Goal: Check status: Check status

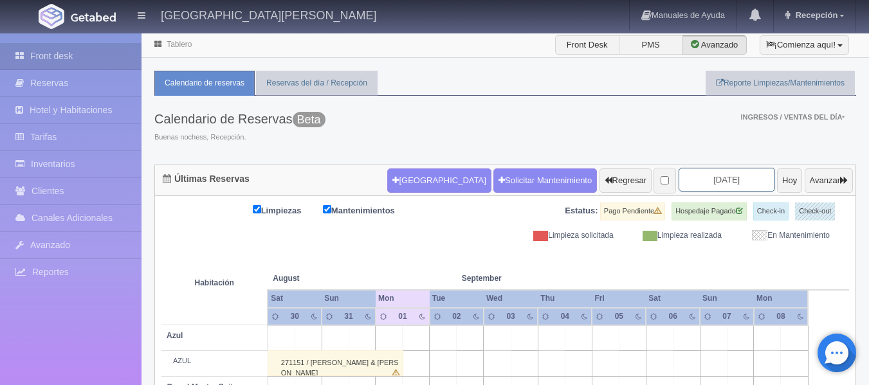
click at [722, 179] on input "2025-09-01" at bounding box center [726, 180] width 96 height 24
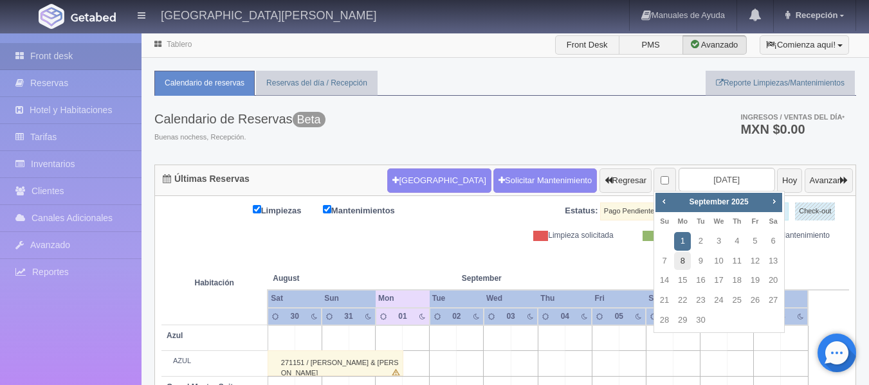
click at [684, 256] on link "8" at bounding box center [682, 261] width 17 height 19
type input "[DATE]"
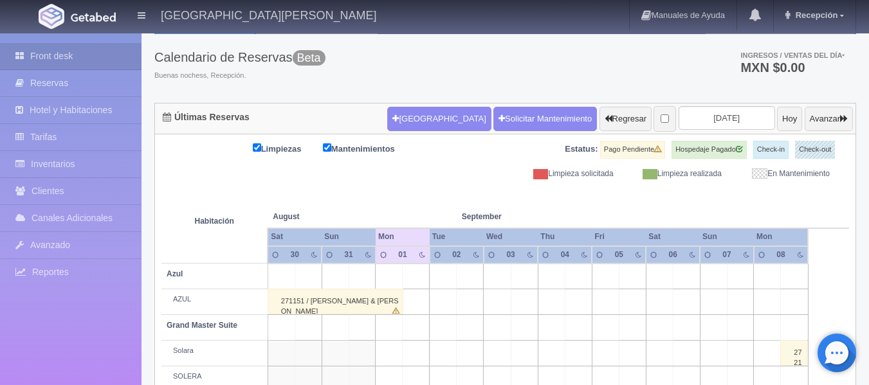
scroll to position [129, 0]
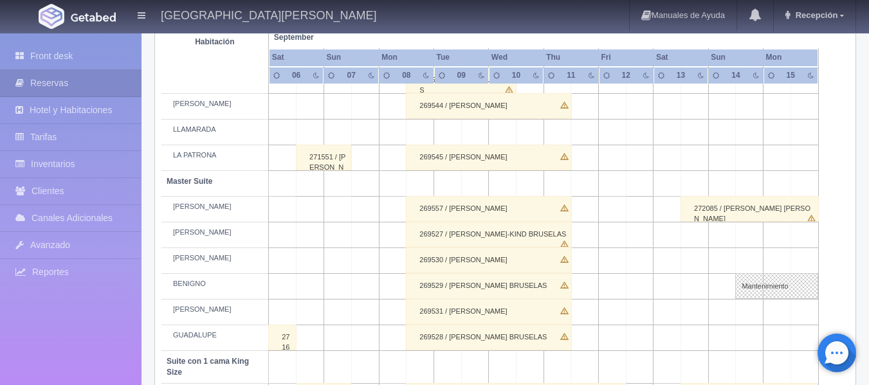
scroll to position [268, 0]
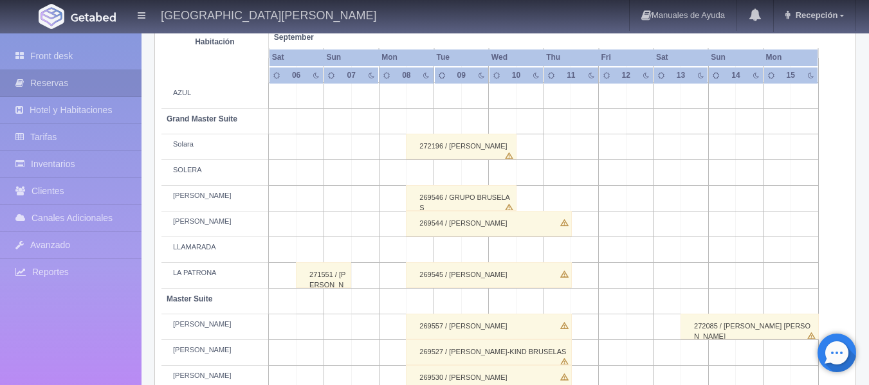
click at [490, 150] on div "272196 / [PERSON_NAME]" at bounding box center [461, 147] width 111 height 26
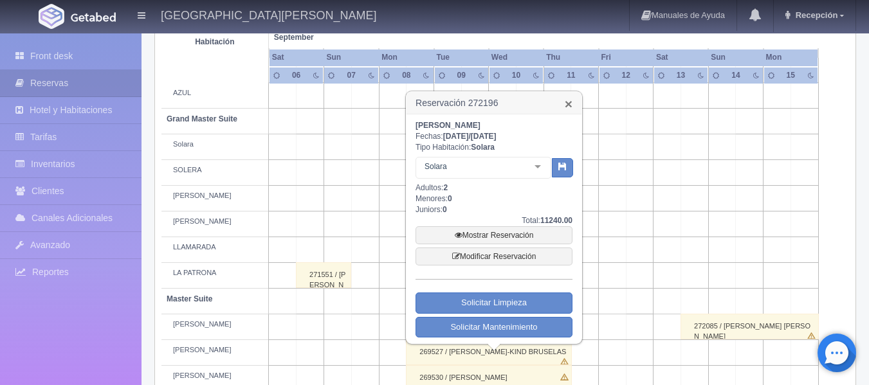
click at [572, 102] on link "×" at bounding box center [569, 104] width 8 height 14
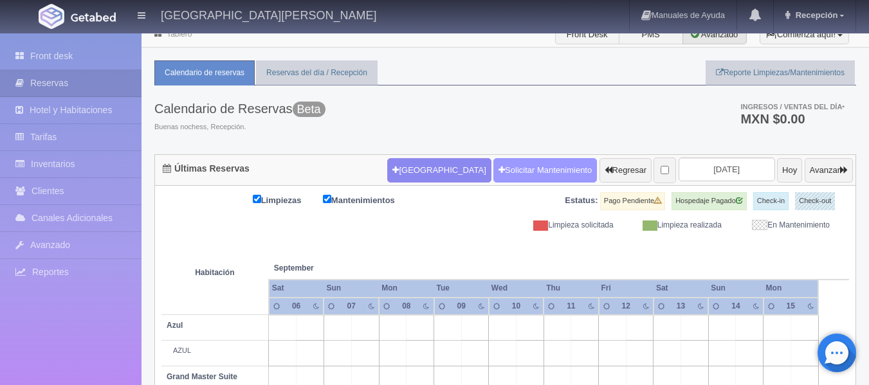
scroll to position [0, 0]
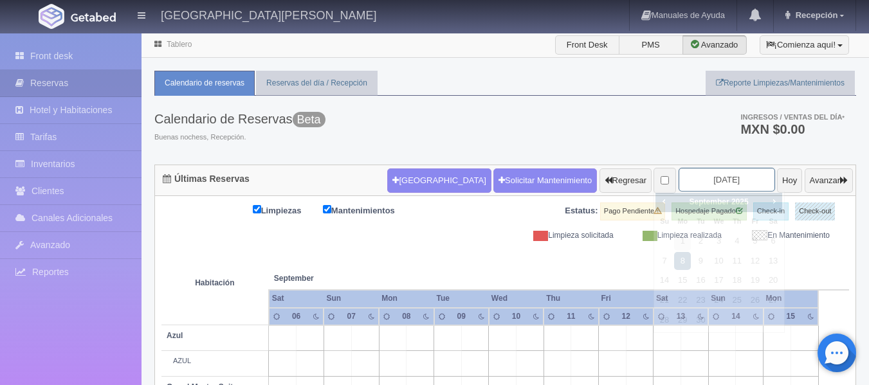
click at [729, 176] on input "[DATE]" at bounding box center [726, 180] width 96 height 24
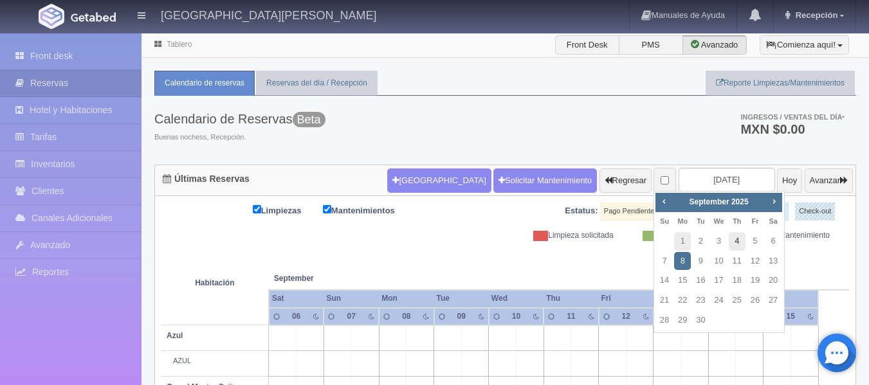
click at [741, 244] on link "4" at bounding box center [737, 241] width 17 height 19
type input "[DATE]"
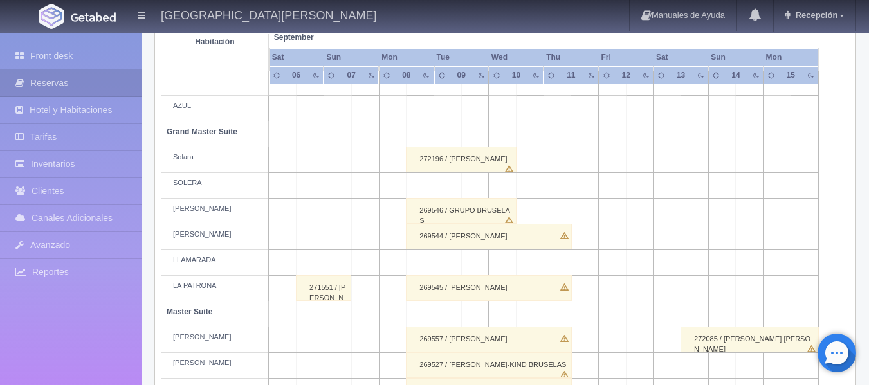
scroll to position [257, 0]
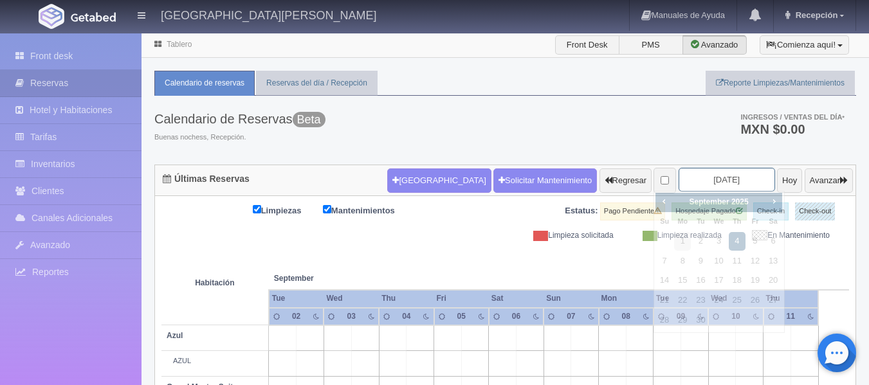
click at [737, 180] on input "[DATE]" at bounding box center [726, 180] width 96 height 24
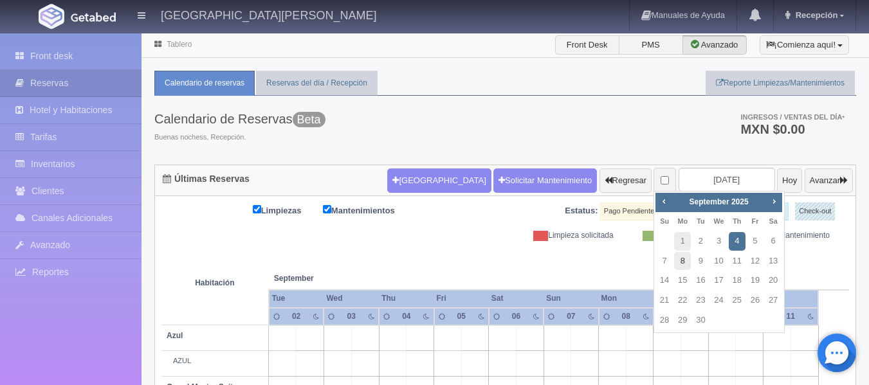
click at [689, 264] on link "8" at bounding box center [682, 261] width 17 height 19
type input "[DATE]"
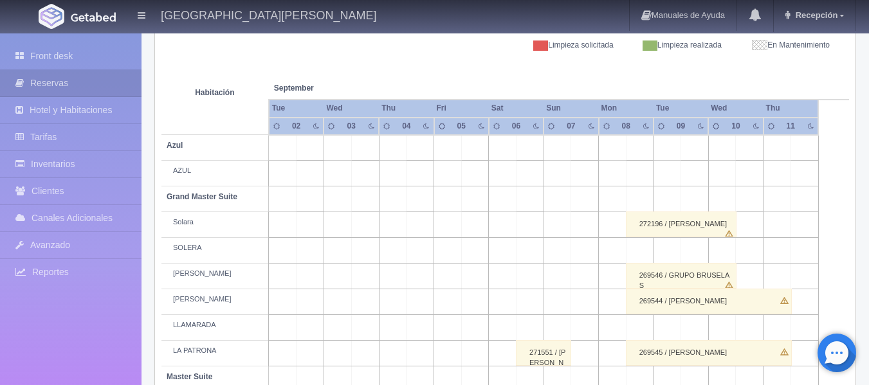
scroll to position [193, 0]
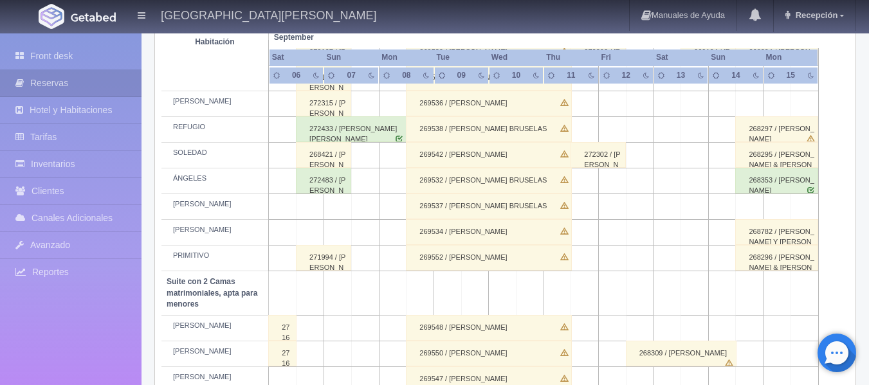
scroll to position [643, 0]
